Goal: Information Seeking & Learning: Learn about a topic

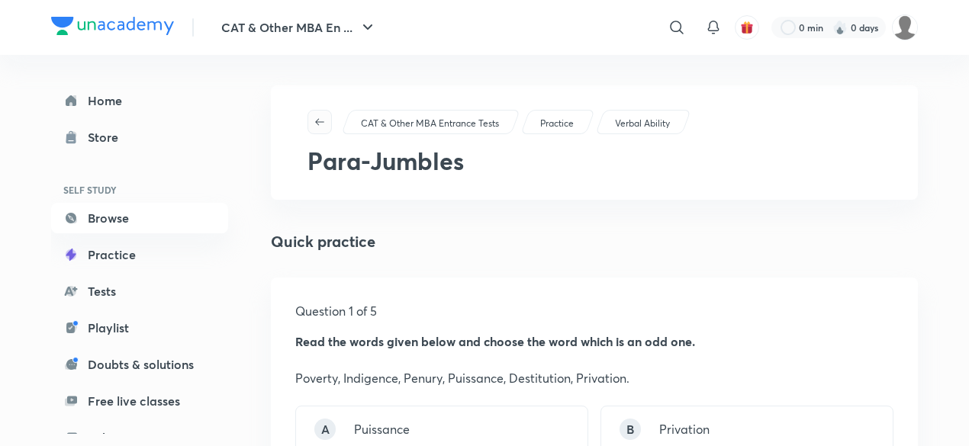
click at [317, 120] on icon "button" at bounding box center [319, 121] width 9 height 7
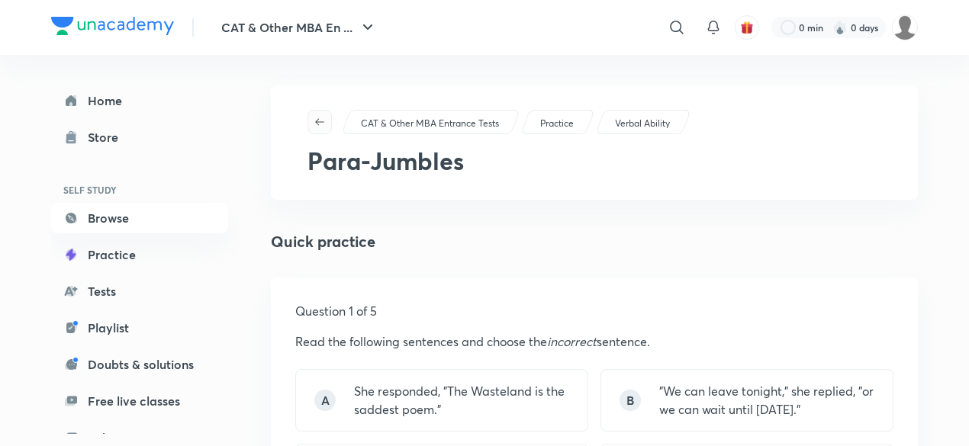
click at [316, 128] on button "button" at bounding box center [319, 122] width 24 height 24
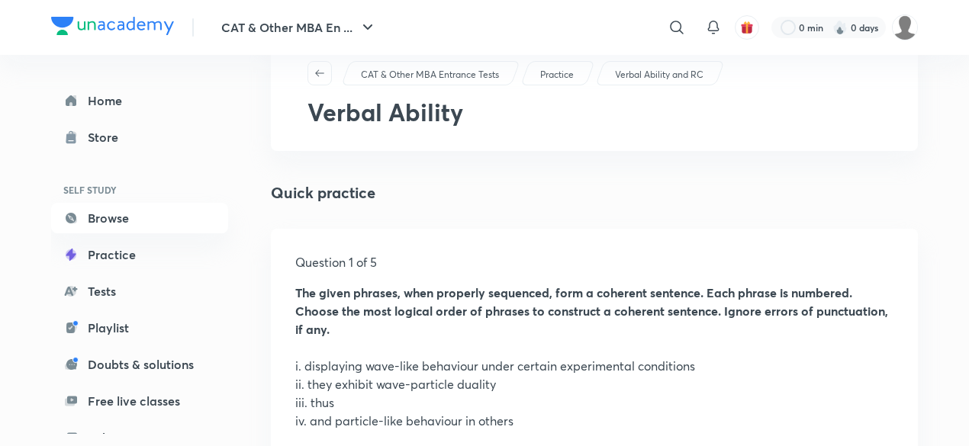
scroll to position [35, 0]
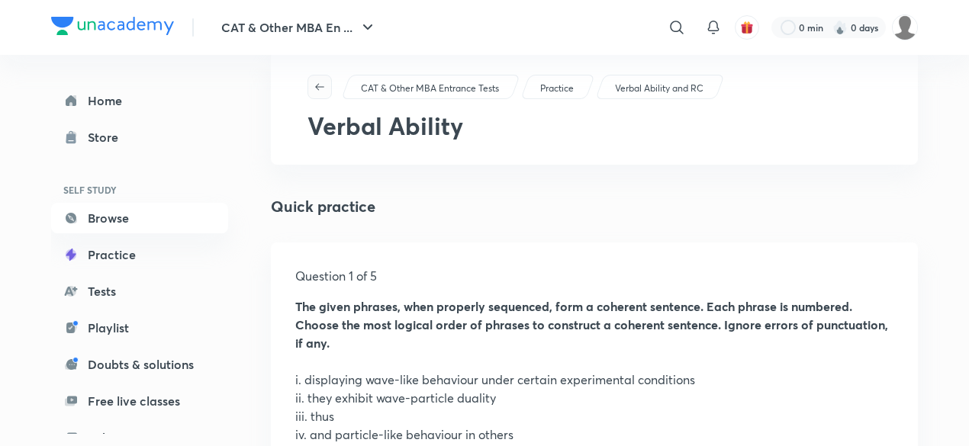
click at [322, 88] on icon "button" at bounding box center [319, 87] width 12 height 12
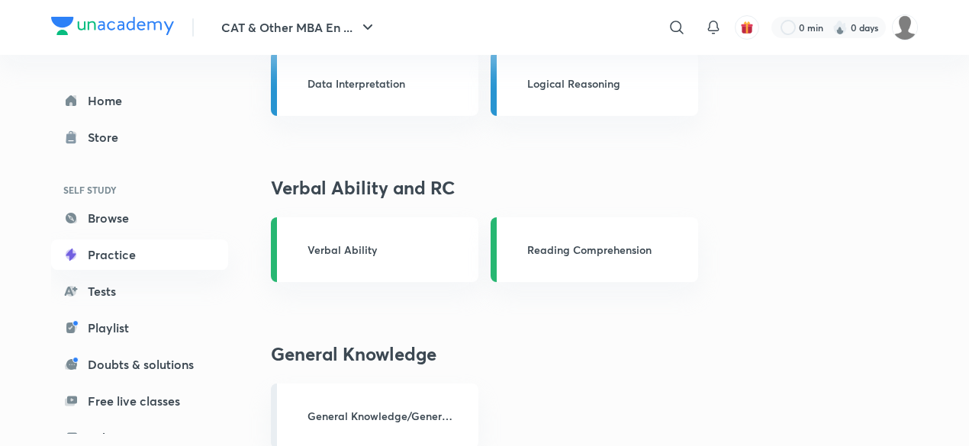
scroll to position [769, 0]
click at [344, 255] on p "Verbal Ability" at bounding box center [380, 249] width 146 height 16
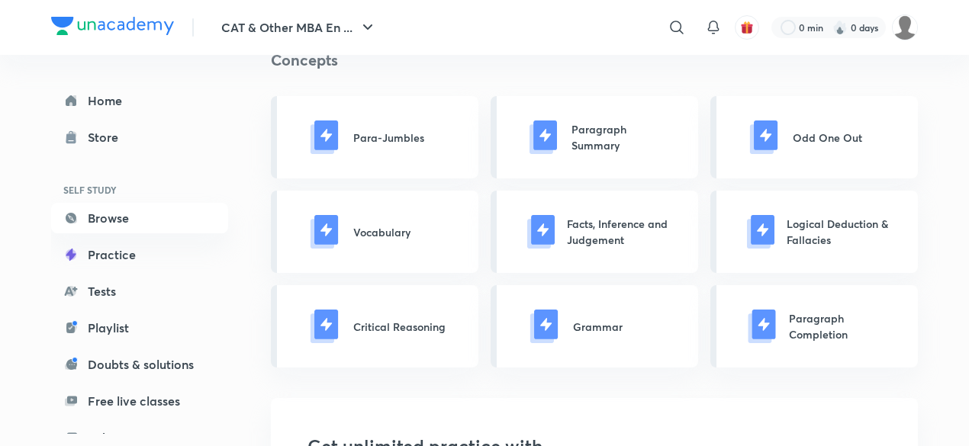
scroll to position [666, 0]
click at [582, 230] on p "Facts, Inference and Judgement" at bounding box center [620, 231] width 107 height 32
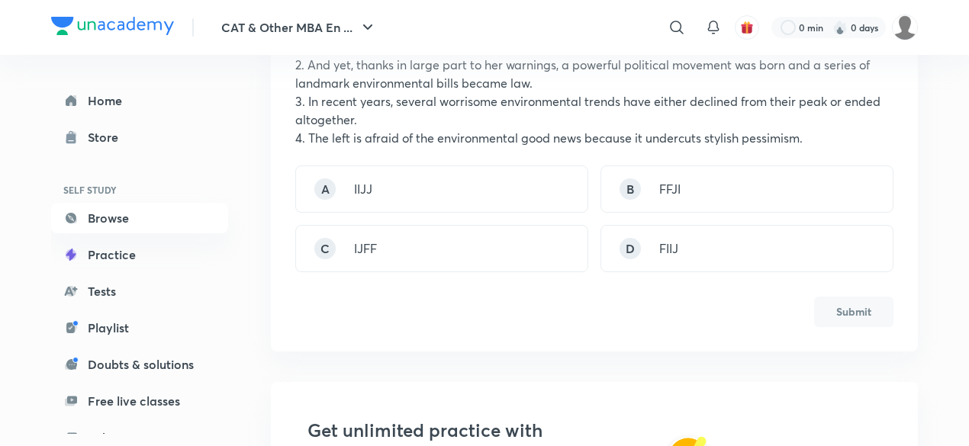
scroll to position [479, 0]
click at [706, 187] on div "B FFJI" at bounding box center [746, 188] width 293 height 47
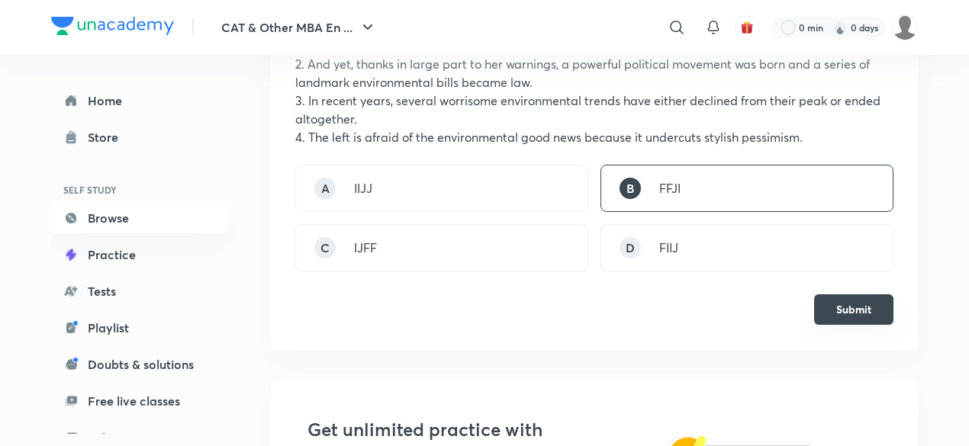
click at [839, 305] on button "Submit" at bounding box center [853, 309] width 79 height 31
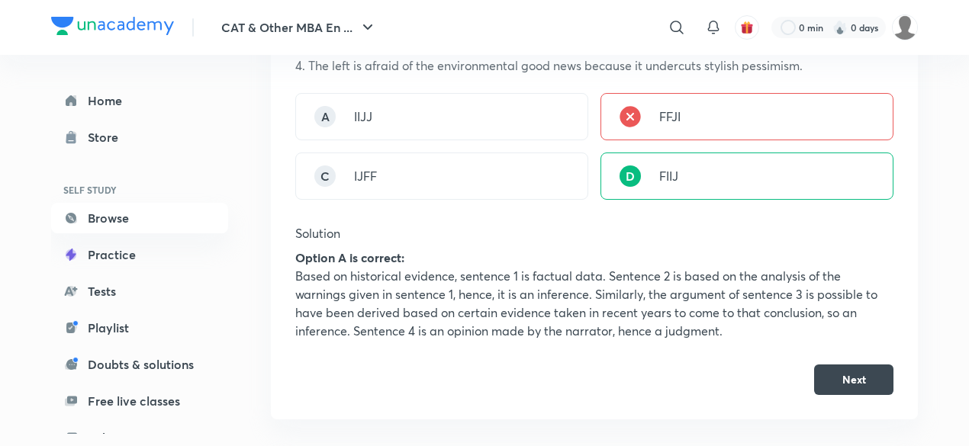
scroll to position [564, 0]
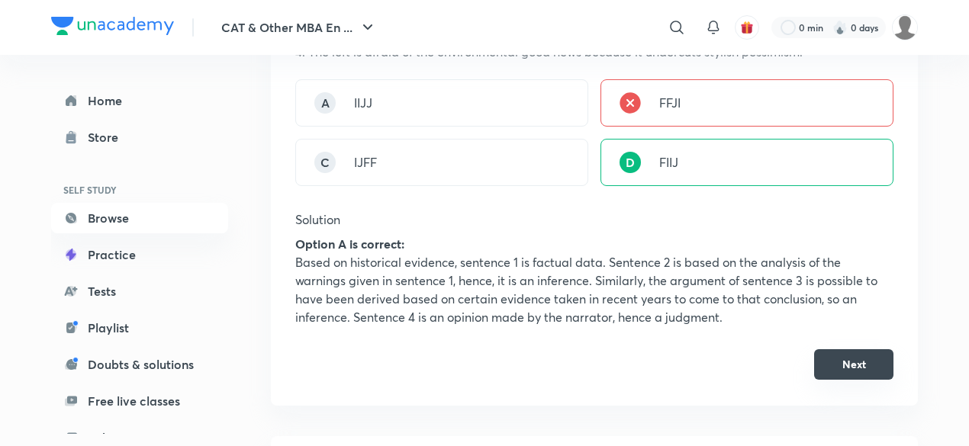
click at [852, 369] on button "Next" at bounding box center [853, 364] width 79 height 31
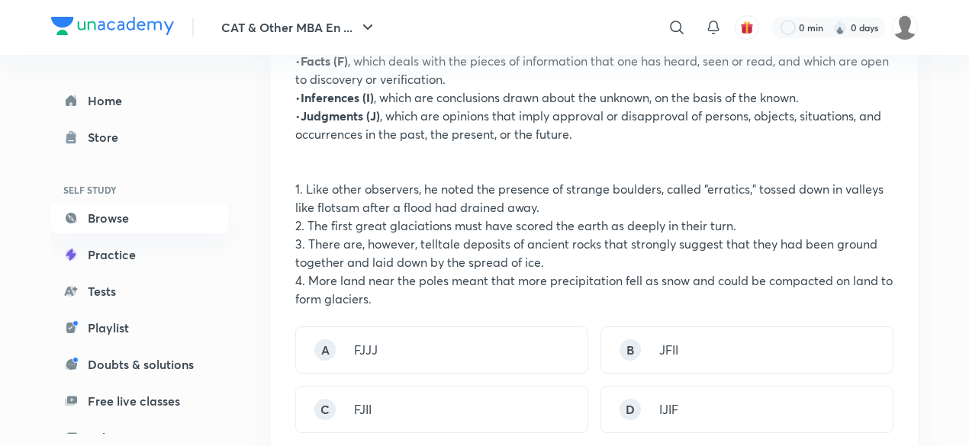
scroll to position [331, 0]
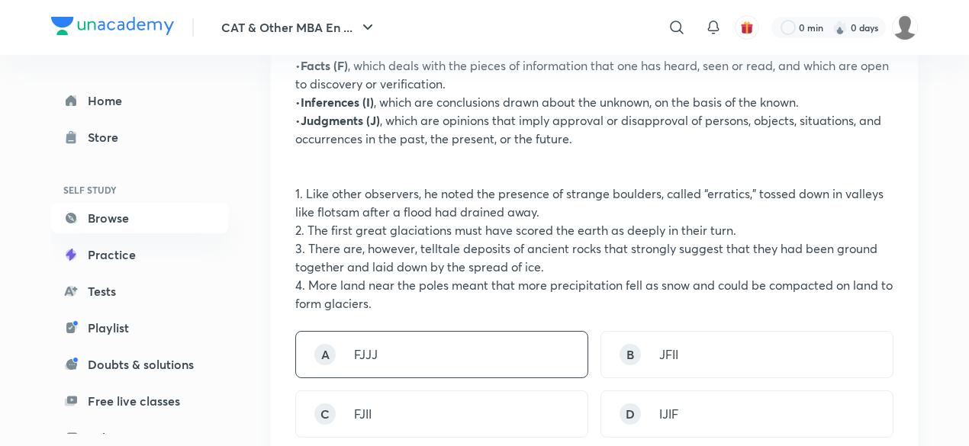
click at [442, 367] on div "A FJJJ" at bounding box center [441, 354] width 293 height 47
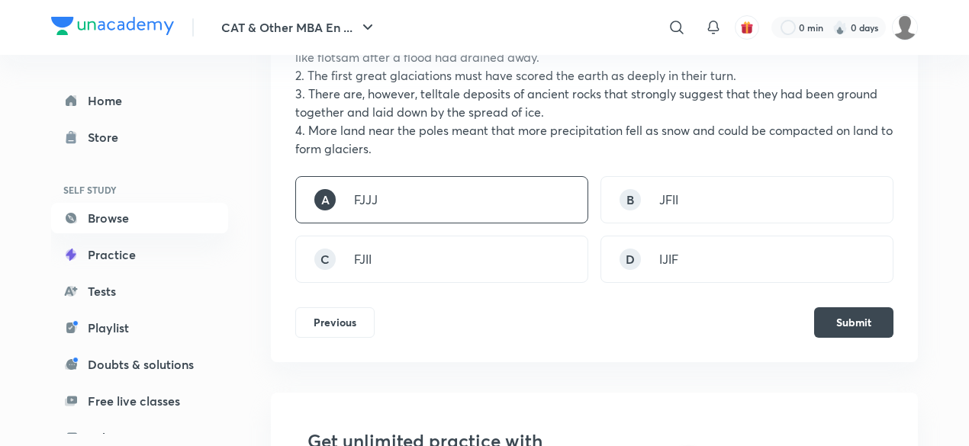
scroll to position [549, 0]
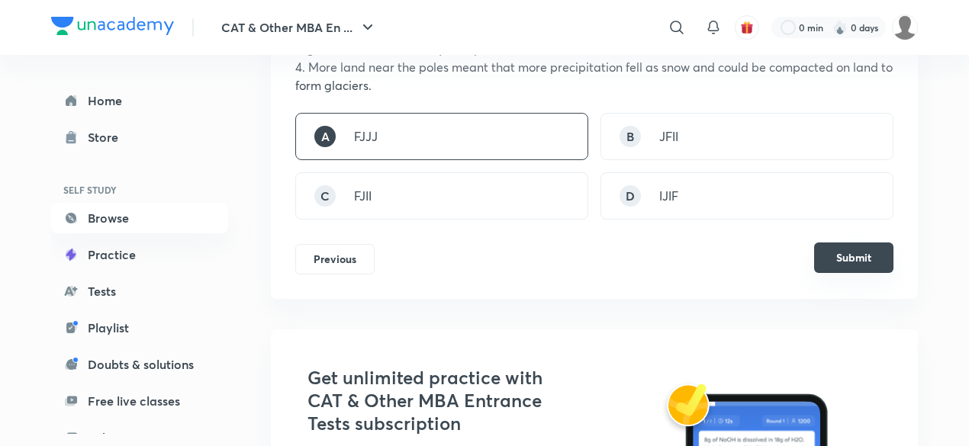
click at [828, 250] on button "Submit" at bounding box center [853, 258] width 79 height 31
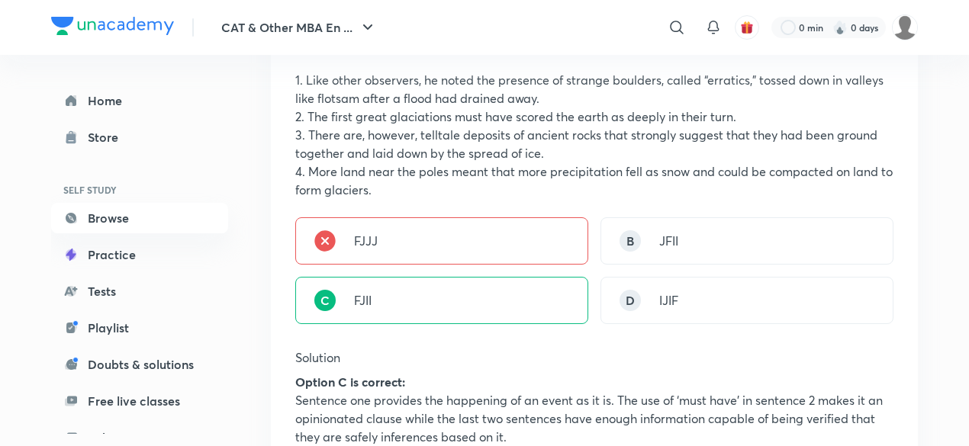
scroll to position [444, 0]
